Goal: Navigation & Orientation: Find specific page/section

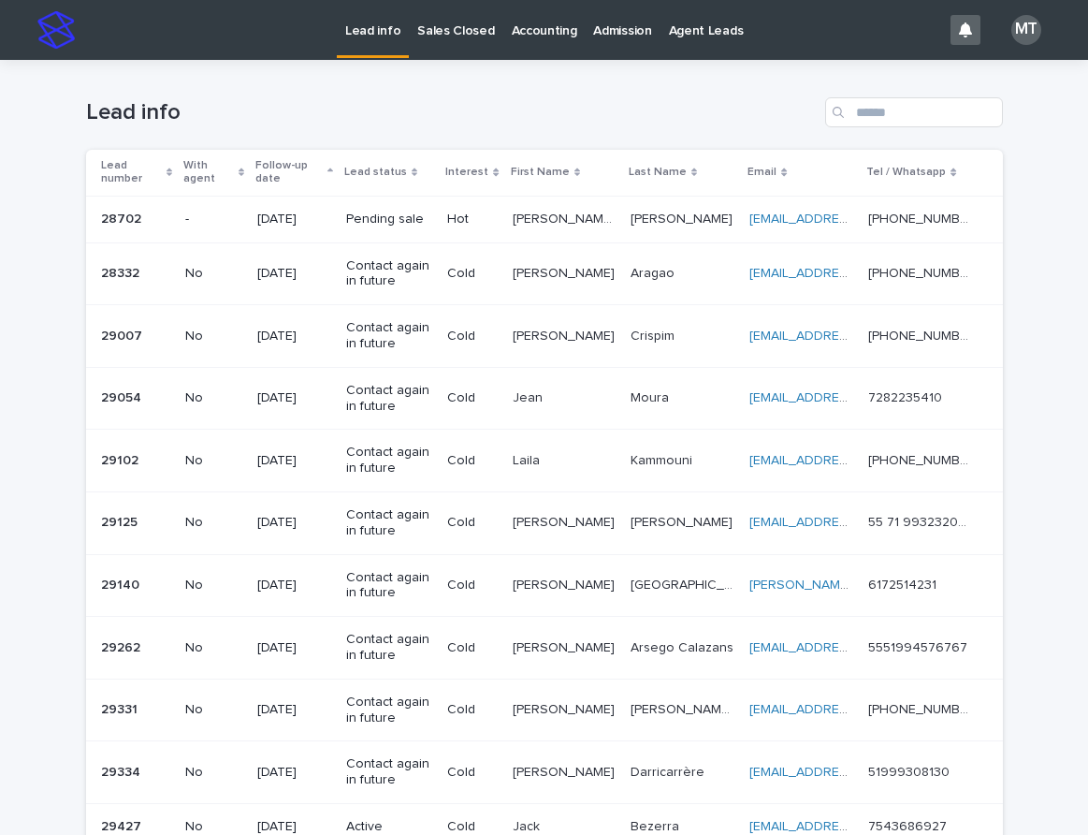
click at [377, 31] on p "Lead info" at bounding box center [372, 19] width 55 height 39
click at [469, 25] on p "Sales Closed" at bounding box center [455, 19] width 77 height 39
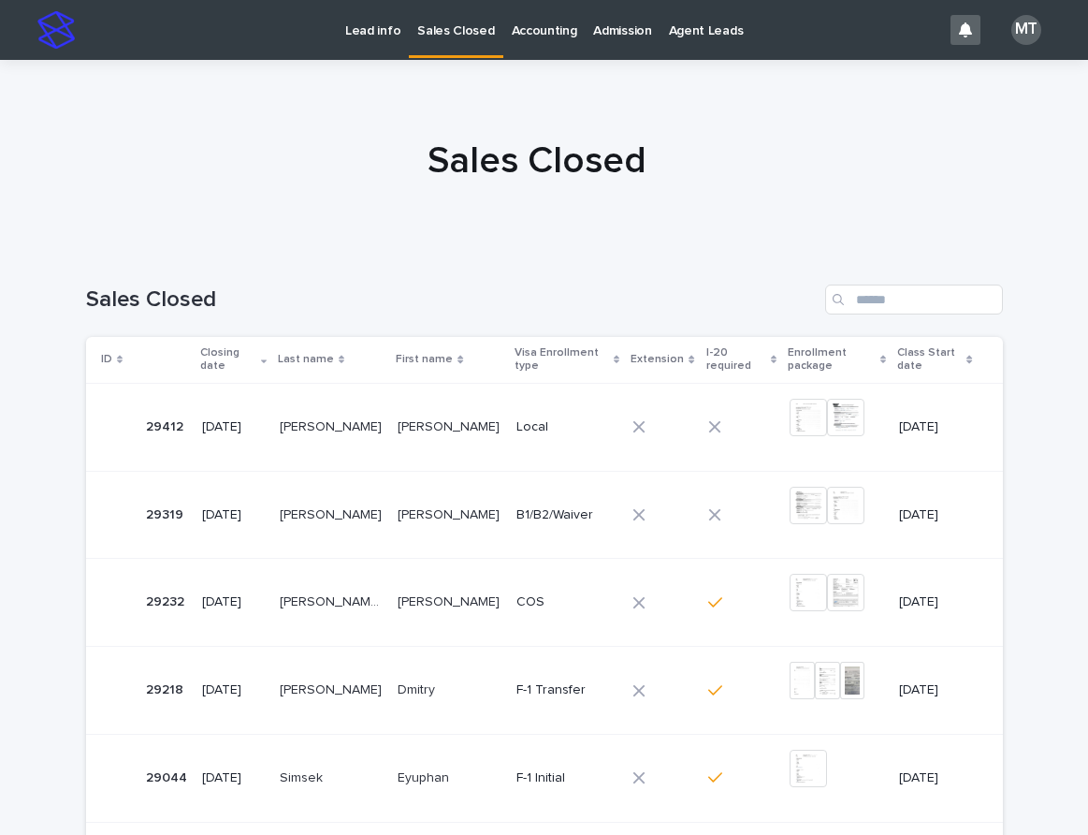
click at [378, 33] on p "Lead info" at bounding box center [372, 19] width 55 height 39
